Goal: Task Accomplishment & Management: Use online tool/utility

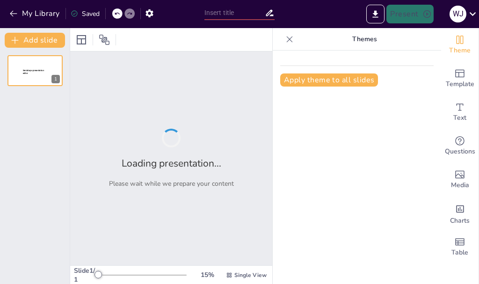
type input "presentación de sendsteps"
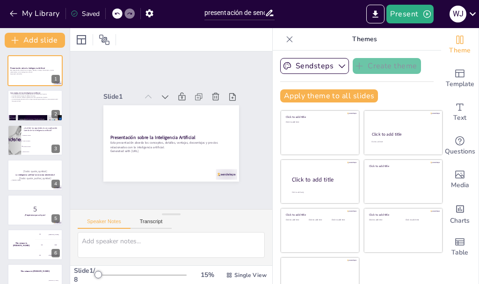
scroll to position [18, 0]
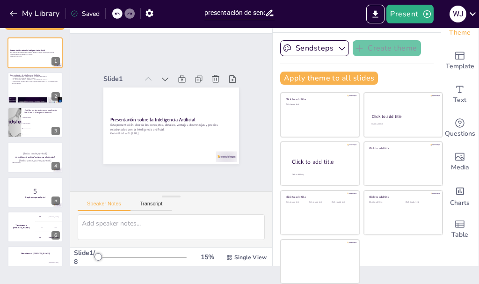
click at [120, 250] on div "15 % Single View" at bounding box center [183, 257] width 172 height 15
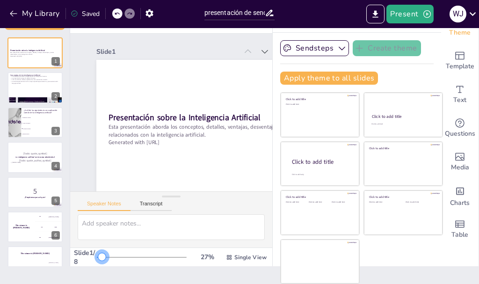
scroll to position [23, 0]
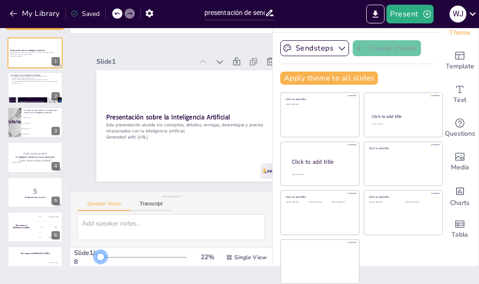
drag, startPoint x: 78, startPoint y: 228, endPoint x: 82, endPoint y: 253, distance: 24.7
click at [97, 253] on div at bounding box center [100, 256] width 7 height 7
click at [19, 89] on div at bounding box center [35, 88] width 56 height 32
checkbox input "true"
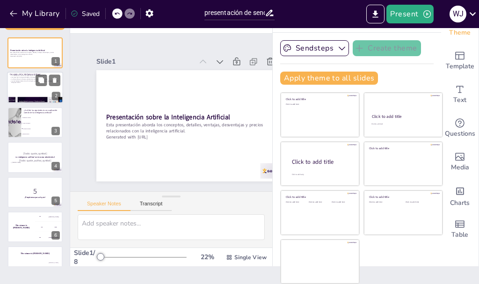
type textarea "Lo ipsumdolor si ametcons ad elitseddoeiu tempor in ut laboree doloremagna al e…"
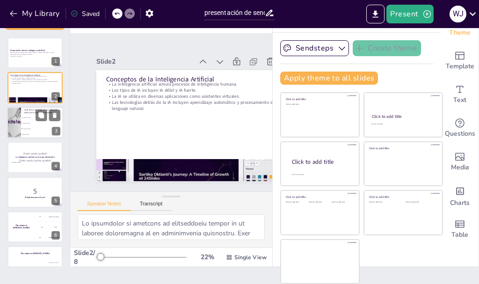
checkbox input "true"
click at [28, 123] on span "Cultivo de plantas" at bounding box center [42, 123] width 40 height 1
checkbox input "true"
type textarea "La respuesta correcta es "Asistentes virtuales", que es una de las aplicaciones…"
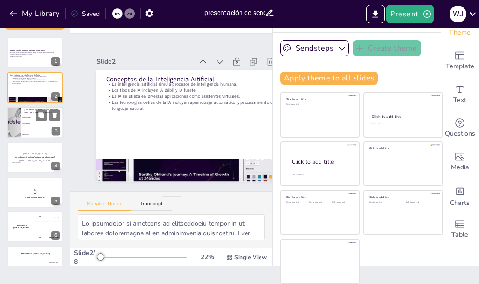
checkbox input "true"
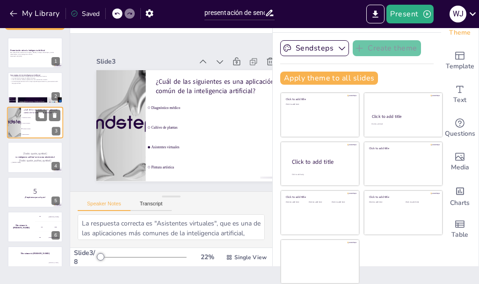
checkbox input "true"
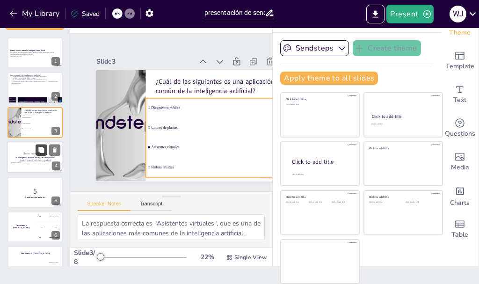
checkbox input "true"
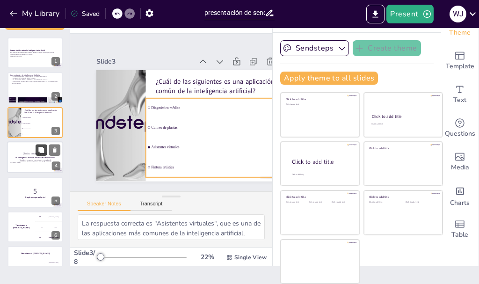
checkbox input "true"
click at [41, 157] on strong "La inteligencia artificial es la nueva electricidad." at bounding box center [35, 157] width 40 height 2
checkbox input "true"
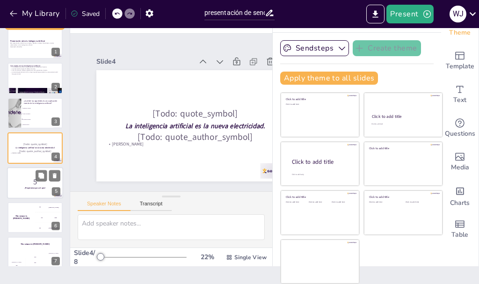
click at [44, 188] on strong "¡Prepárense para el quiz!" at bounding box center [35, 188] width 21 height 2
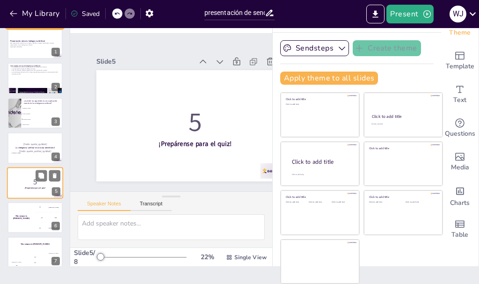
scroll to position [44, 0]
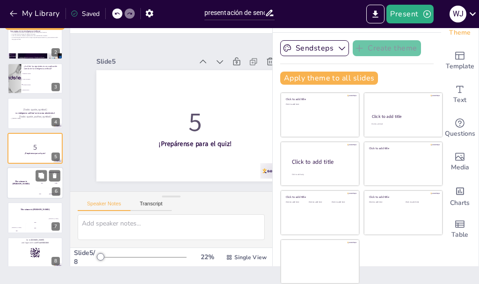
click at [31, 183] on h4 "The winner is [PERSON_NAME]" at bounding box center [21, 183] width 28 height 5
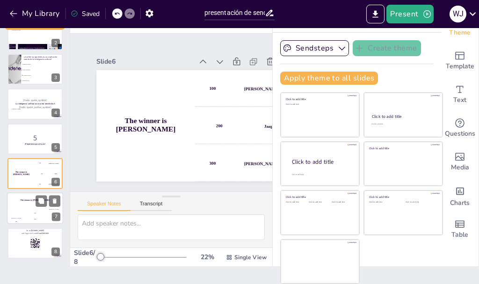
click at [36, 207] on div "The winner is [PERSON_NAME]" at bounding box center [35, 201] width 56 height 16
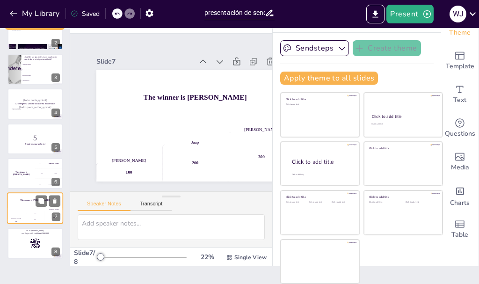
click at [38, 224] on div "The winner is [PERSON_NAME] 🏆 [PERSON_NAME] 100 Jaap 200 [PERSON_NAME] 300 7" at bounding box center [35, 209] width 56 height 32
click at [39, 239] on icon at bounding box center [41, 235] width 7 height 7
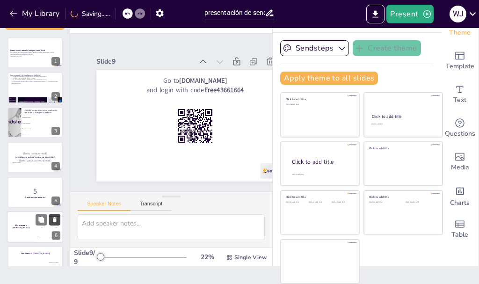
scroll to position [0, 0]
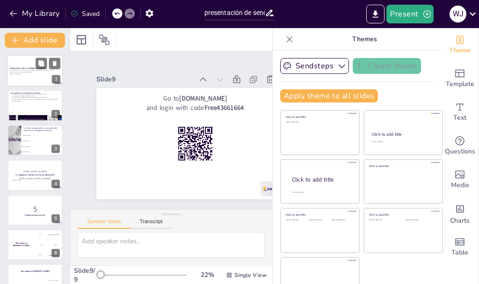
click at [24, 79] on div at bounding box center [35, 71] width 56 height 32
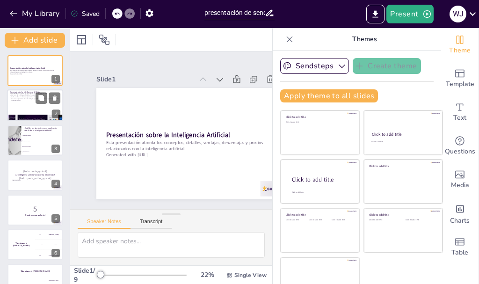
click at [36, 113] on div at bounding box center [35, 106] width 56 height 32
checkbox input "true"
type textarea "Lo ipsumdolor si ametcons ad elitseddoeiu tempor in ut laboree doloremagna al e…"
checkbox input "true"
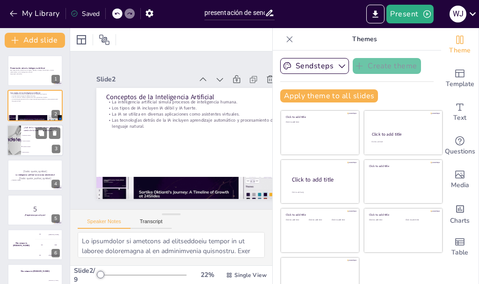
checkbox input "true"
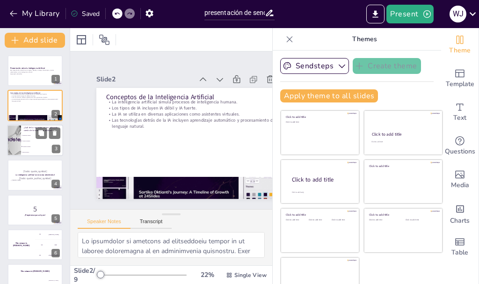
checkbox input "true"
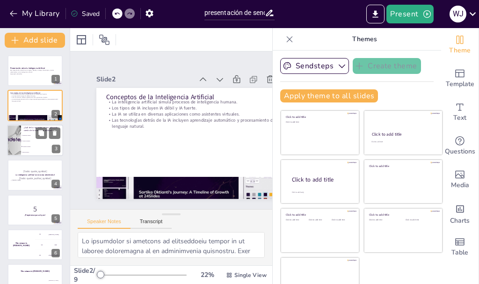
checkbox input "true"
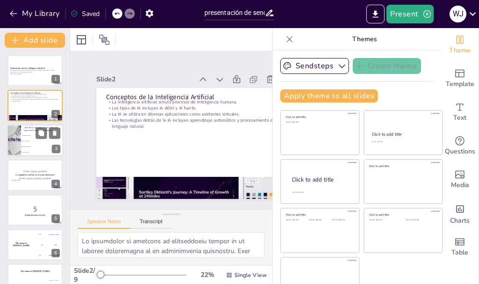
checkbox input "true"
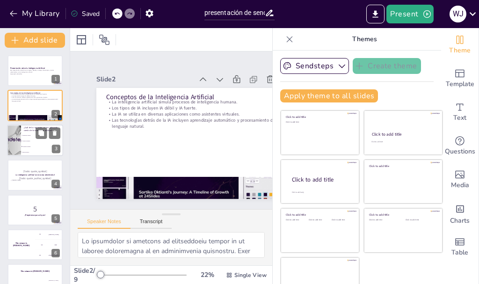
checkbox input "true"
click at [31, 141] on span "Cultivo de plantas" at bounding box center [42, 140] width 40 height 1
checkbox input "true"
type textarea "La respuesta correcta es "Asistentes virtuales", que es una de las aplicaciones…"
checkbox input "true"
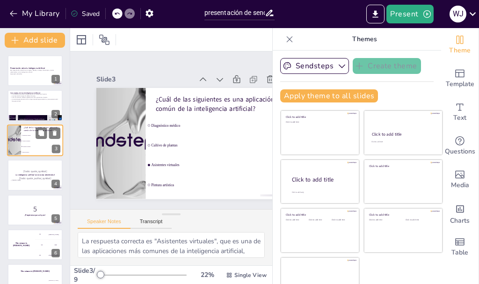
checkbox input "true"
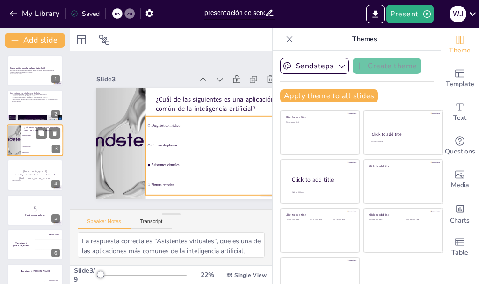
checkbox input "true"
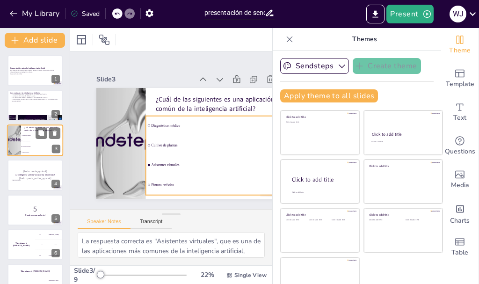
checkbox input "true"
